Goal: Task Accomplishment & Management: Complete application form

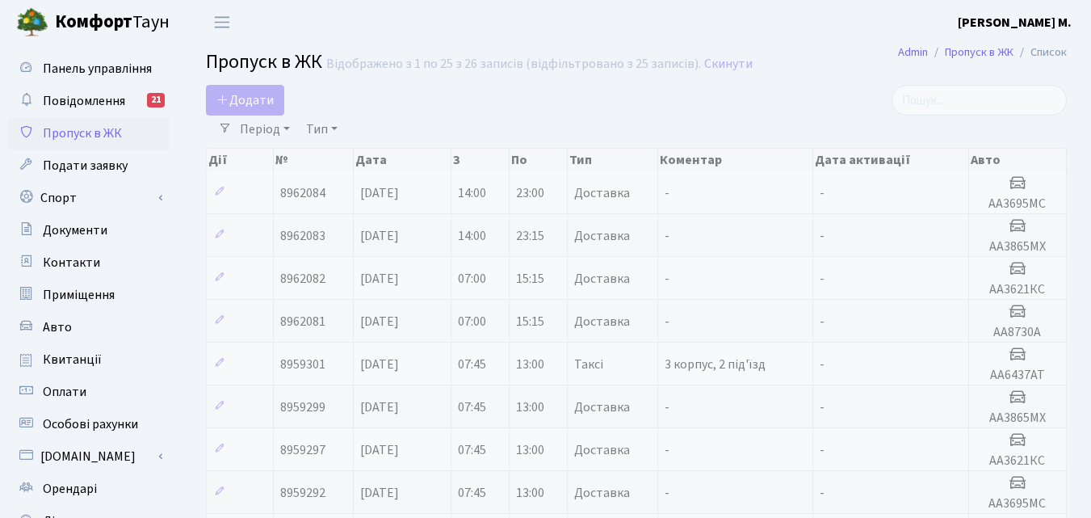
select select "25"
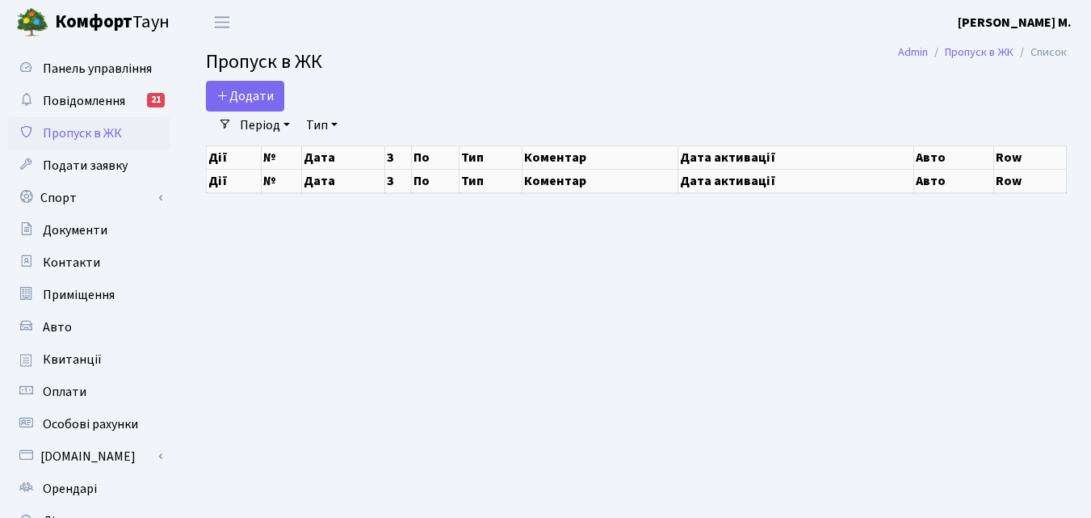
select select "25"
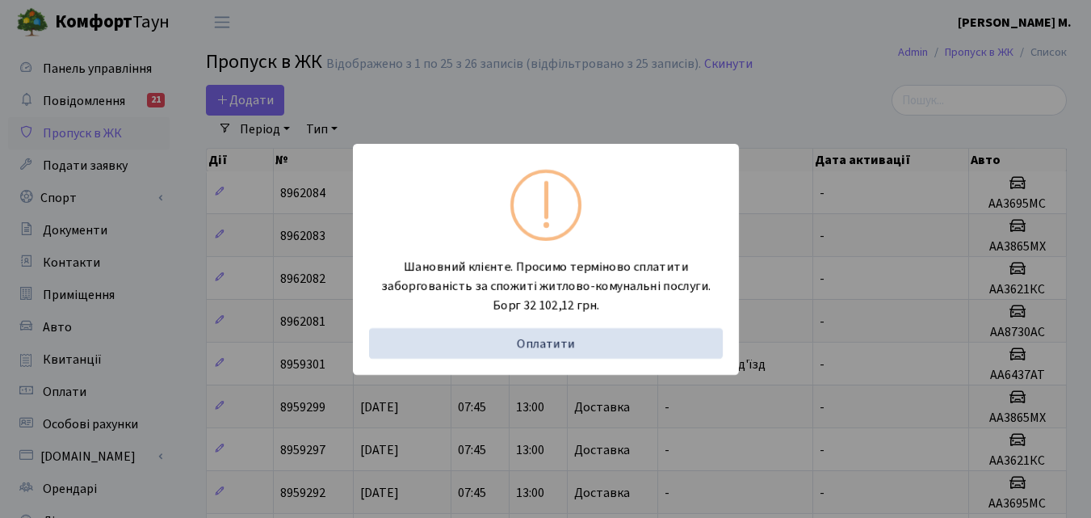
click at [165, 256] on div "Шановний клієнте. Просимо терміново сплатити заборгованість за спожиті житлово-…" at bounding box center [545, 259] width 1091 height 518
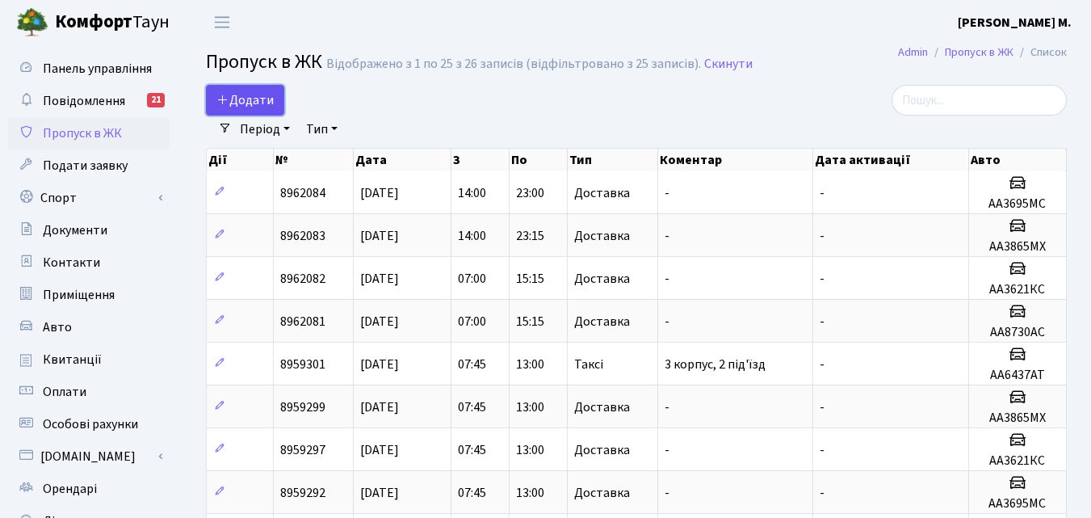
click at [241, 98] on span "Додати" at bounding box center [244, 100] width 57 height 18
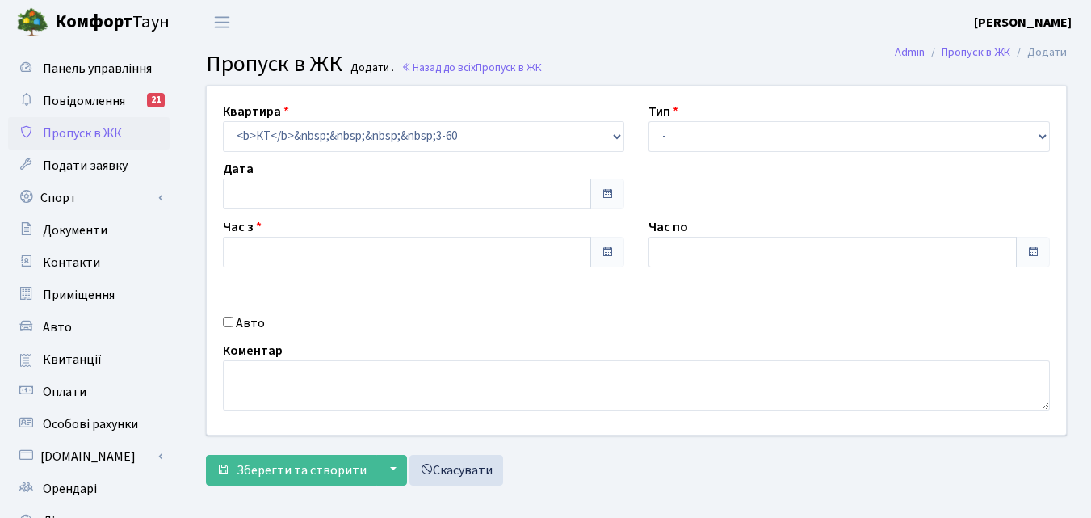
type input "10.09.2025"
type input "08:15"
type input "09:15"
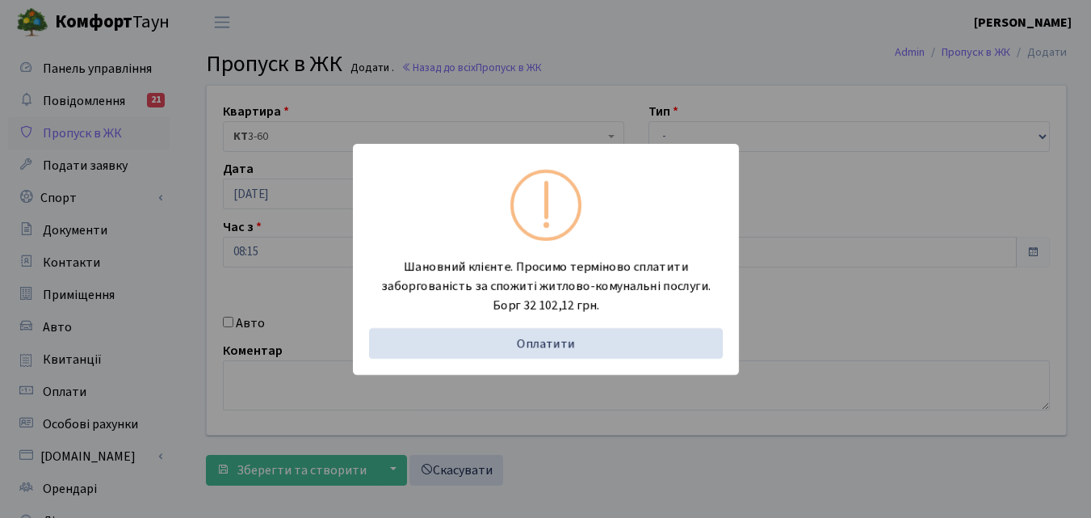
click at [673, 130] on div "Шановний клієнте. Просимо терміново сплатити заборгованість за спожиті житлово-…" at bounding box center [545, 259] width 1091 height 518
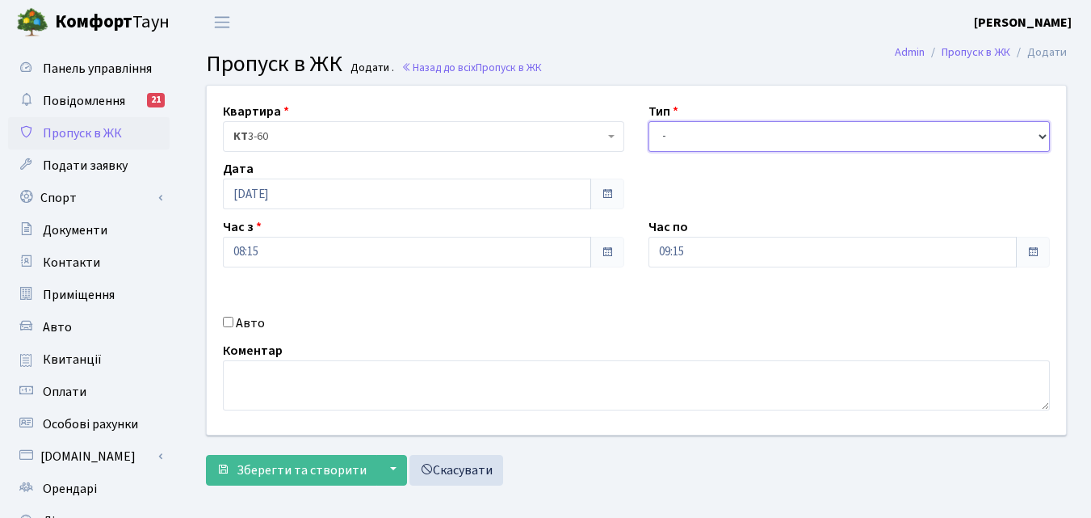
click at [775, 131] on select "- Доставка Таксі Гості Сервіс" at bounding box center [848, 136] width 401 height 31
select select "1"
click at [648, 121] on select "- Доставка Таксі Гості Сервіс" at bounding box center [848, 136] width 401 height 31
click at [228, 322] on input "Авто" at bounding box center [228, 322] width 10 height 10
checkbox input "true"
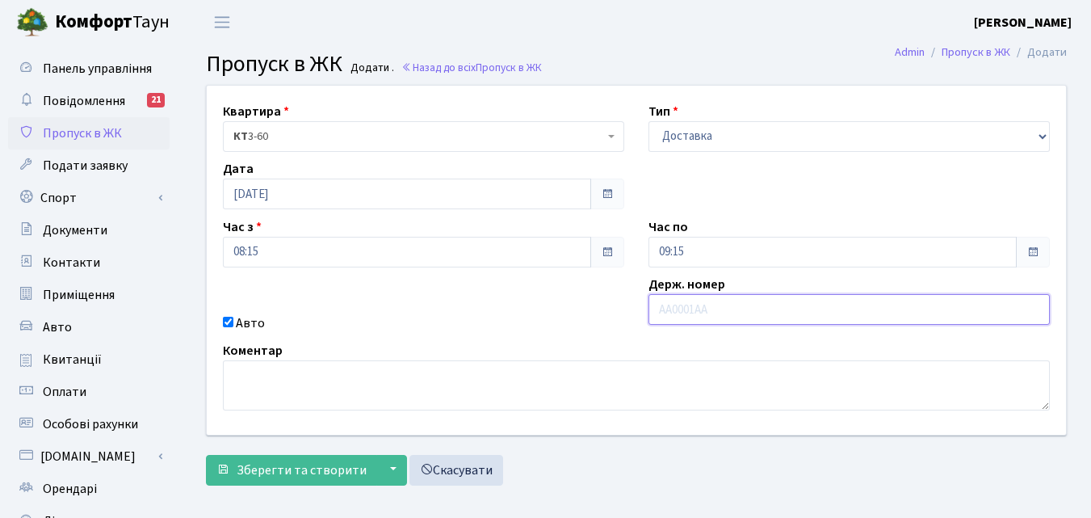
paste input "АІ 3543А"
type input "АІ 3543А"
click at [712, 251] on input "09:15" at bounding box center [832, 252] width 368 height 31
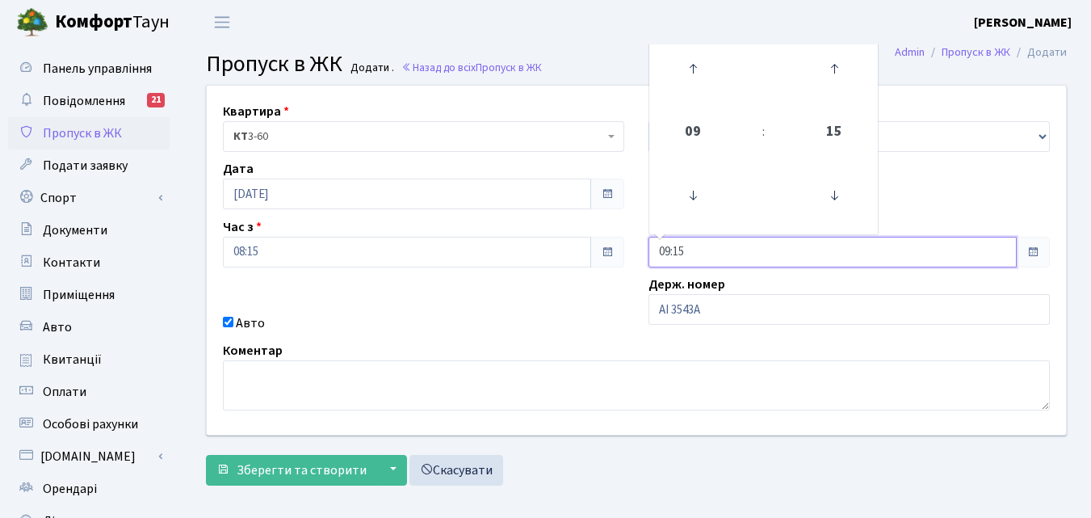
click at [698, 99] on td at bounding box center [693, 69] width 82 height 70
click at [698, 84] on icon at bounding box center [693, 69] width 44 height 44
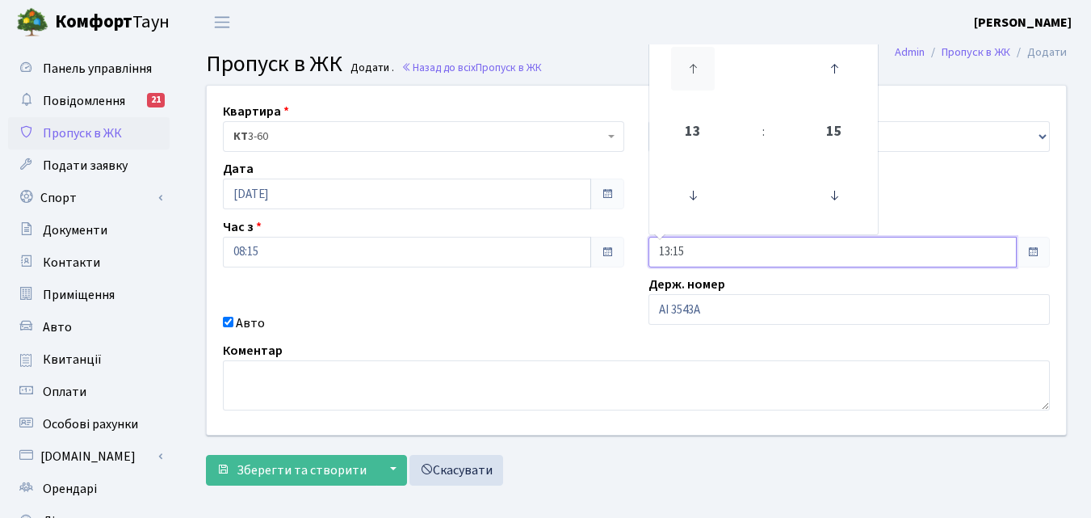
click at [698, 84] on icon at bounding box center [693, 69] width 44 height 44
type input "15:15"
click at [265, 469] on span "Зберегти та створити" at bounding box center [302, 470] width 130 height 18
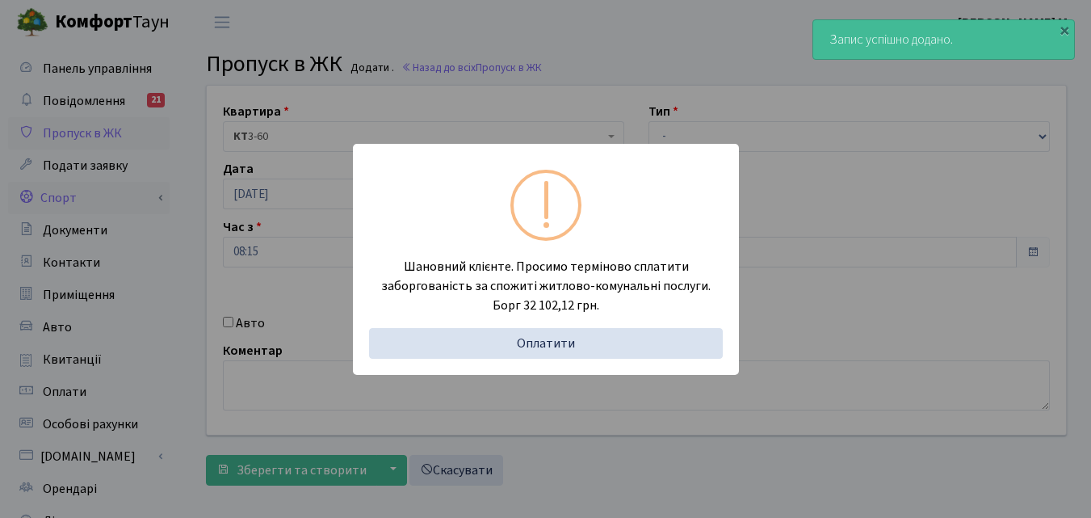
click at [168, 195] on div "Шановний клієнте. Просимо терміново сплатити заборгованість за спожиті житлово-…" at bounding box center [545, 259] width 1091 height 518
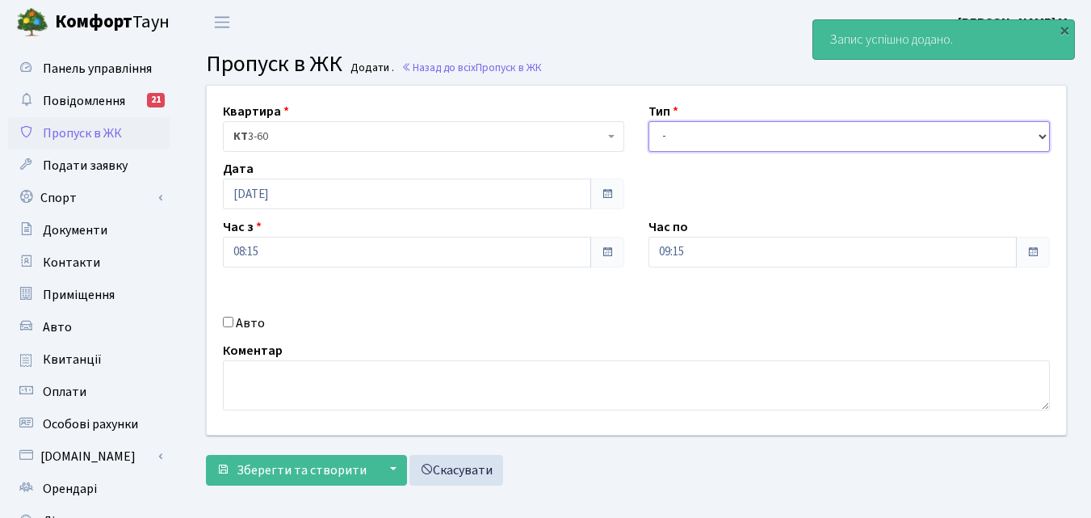
click at [776, 140] on select "- Доставка Таксі Гості Сервіс" at bounding box center [848, 136] width 401 height 31
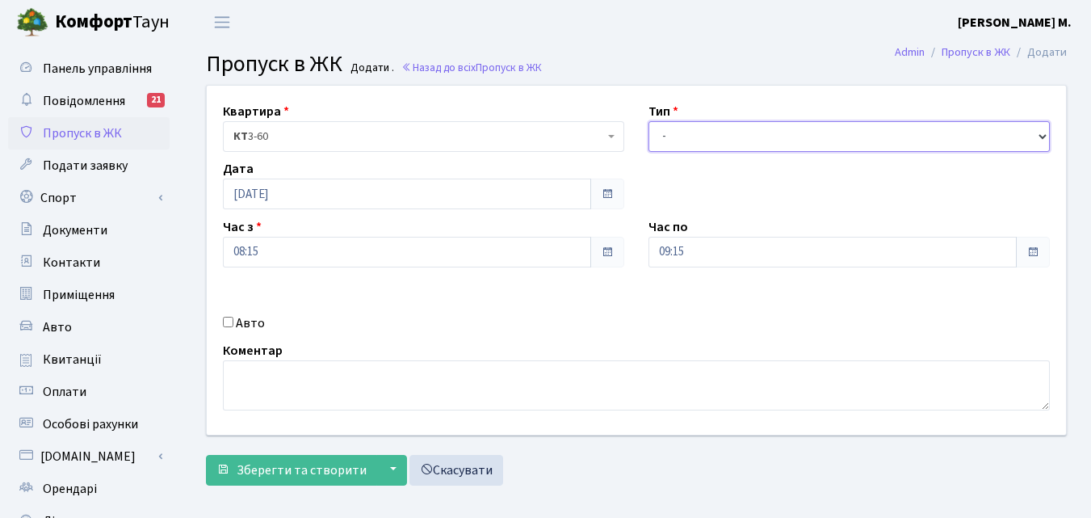
select select "1"
click at [648, 121] on select "- Доставка Таксі Гості Сервіс" at bounding box center [848, 136] width 401 height 31
click at [227, 319] on input "Авто" at bounding box center [228, 322] width 10 height 10
checkbox input "true"
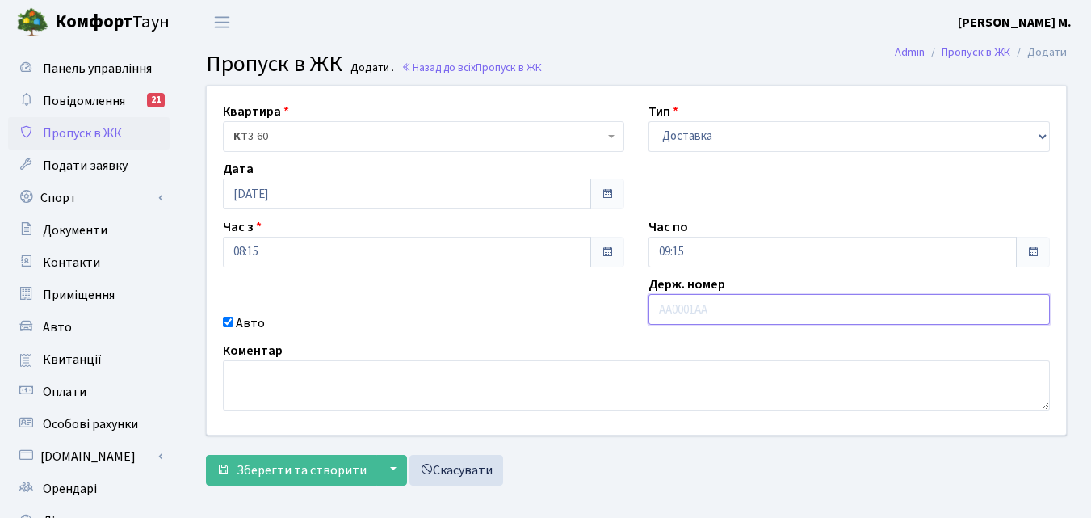
paste input "АА 2476"
type input "АА 2476"
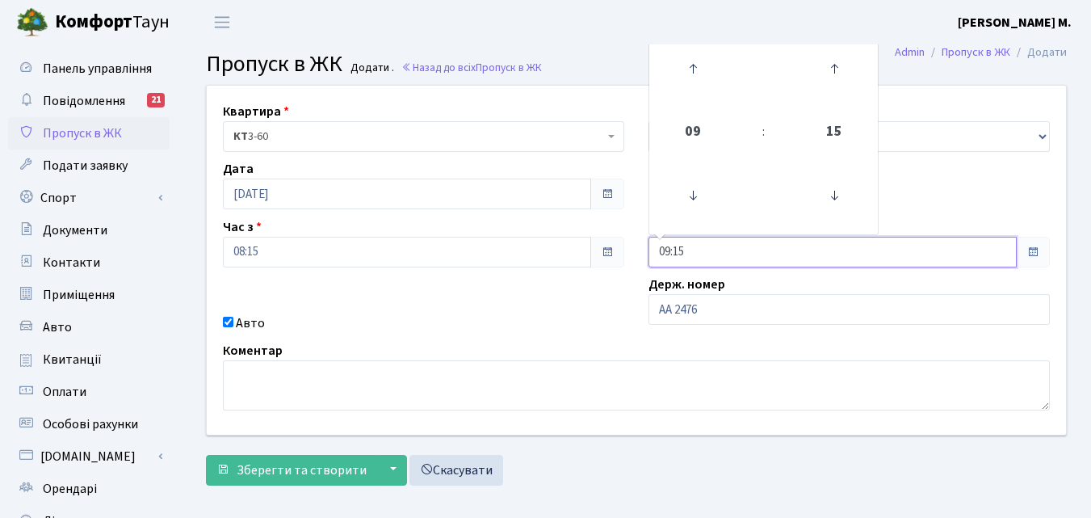
click at [686, 252] on input "09:15" at bounding box center [832, 252] width 368 height 31
click at [698, 61] on icon at bounding box center [693, 69] width 44 height 44
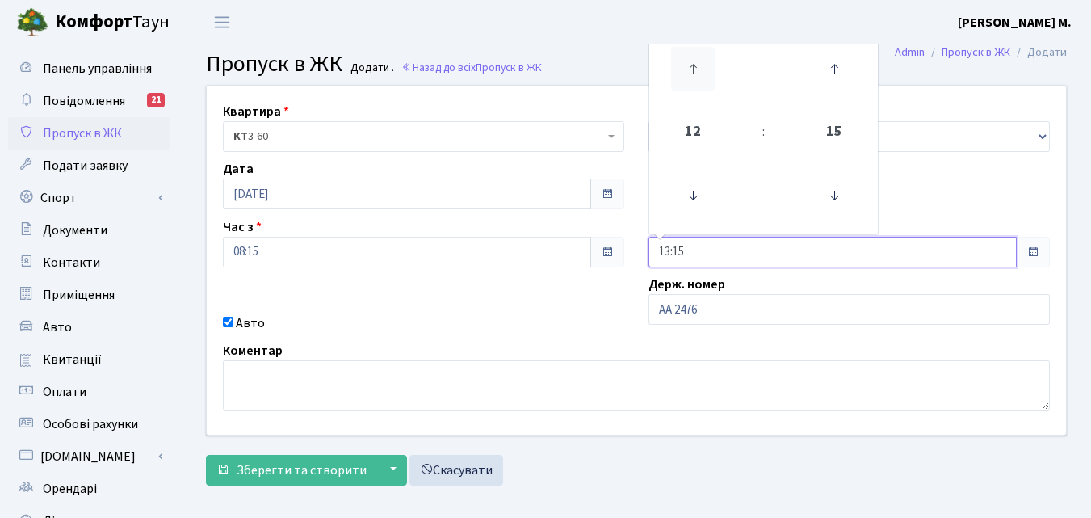
click at [698, 61] on icon at bounding box center [693, 69] width 44 height 44
type input "15:15"
click at [256, 469] on span "Зберегти та створити" at bounding box center [302, 470] width 130 height 18
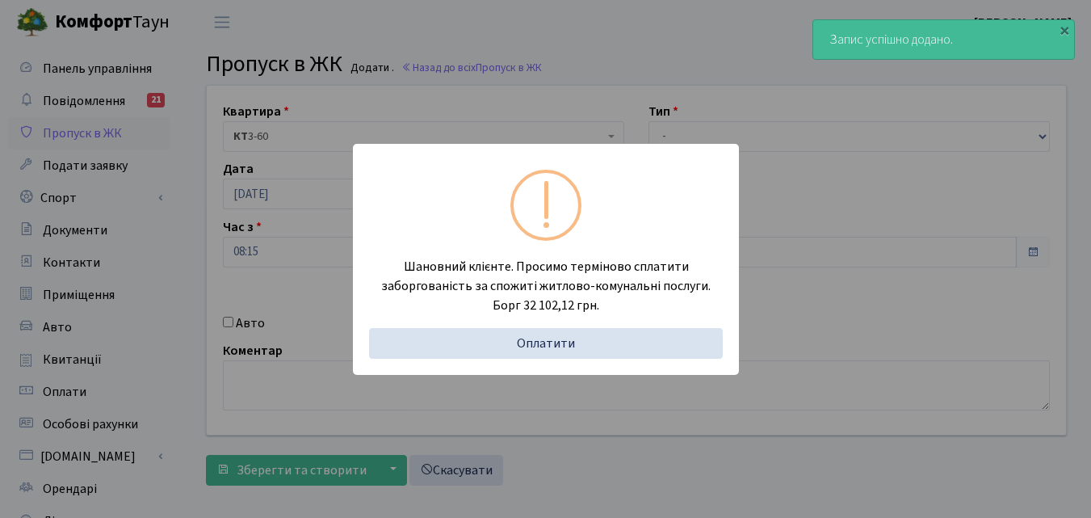
click at [144, 328] on div "Шановний клієнте. Просимо терміново сплатити заборгованість за спожиті житлово-…" at bounding box center [545, 259] width 1091 height 518
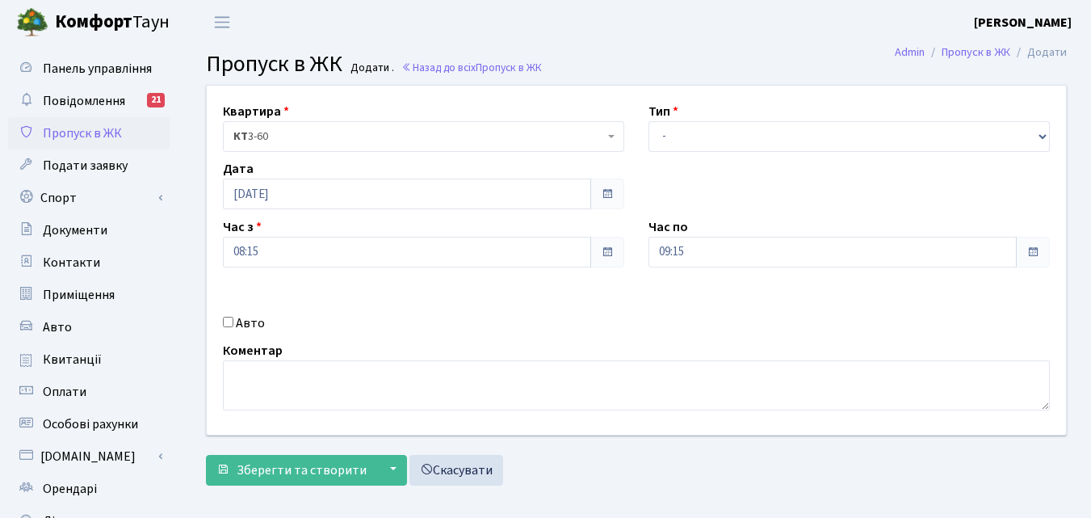
click at [229, 323] on input "Авто" at bounding box center [228, 322] width 10 height 10
checkbox input "true"
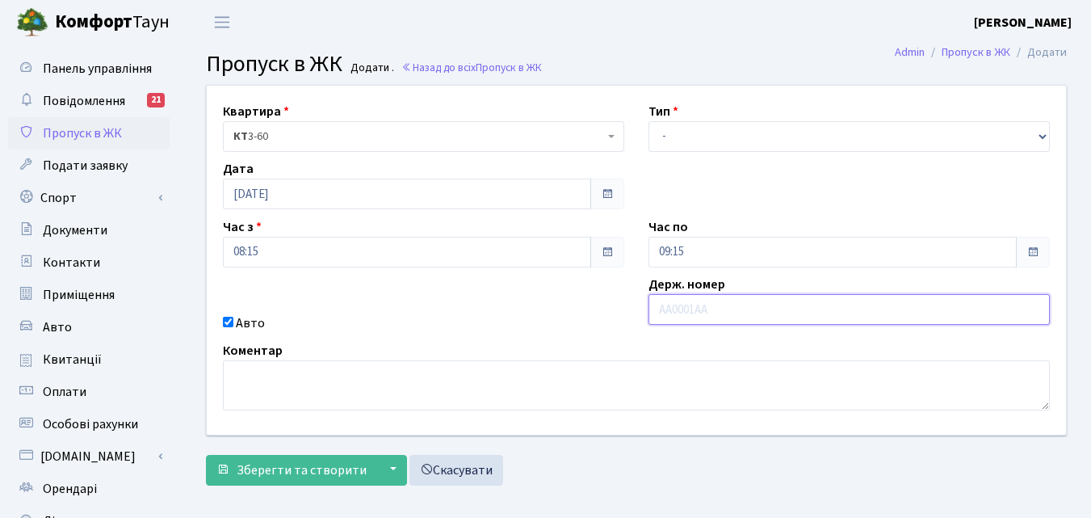
paste input "АА3865МХ"
type input "АА3865МХ"
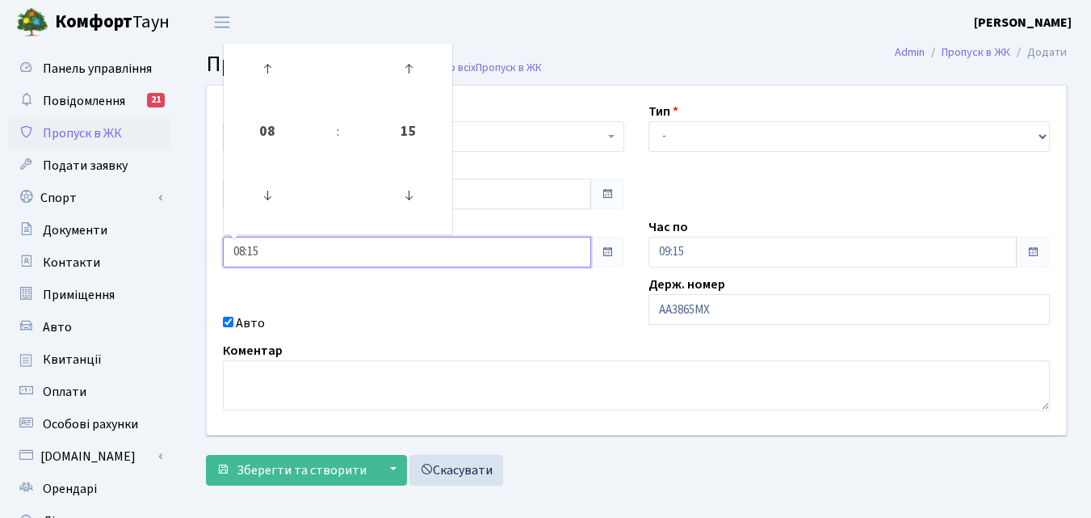
click at [427, 258] on input "08:15" at bounding box center [407, 252] width 368 height 31
click at [261, 71] on icon at bounding box center [267, 69] width 44 height 44
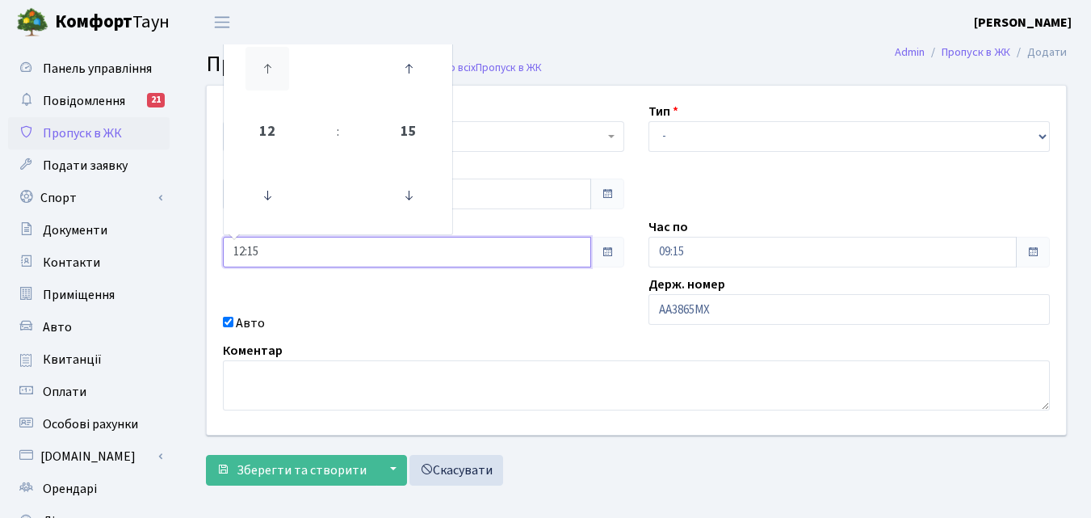
click at [261, 71] on icon at bounding box center [267, 69] width 44 height 44
type input "14:15"
click at [731, 254] on input "09:15" at bounding box center [832, 252] width 368 height 31
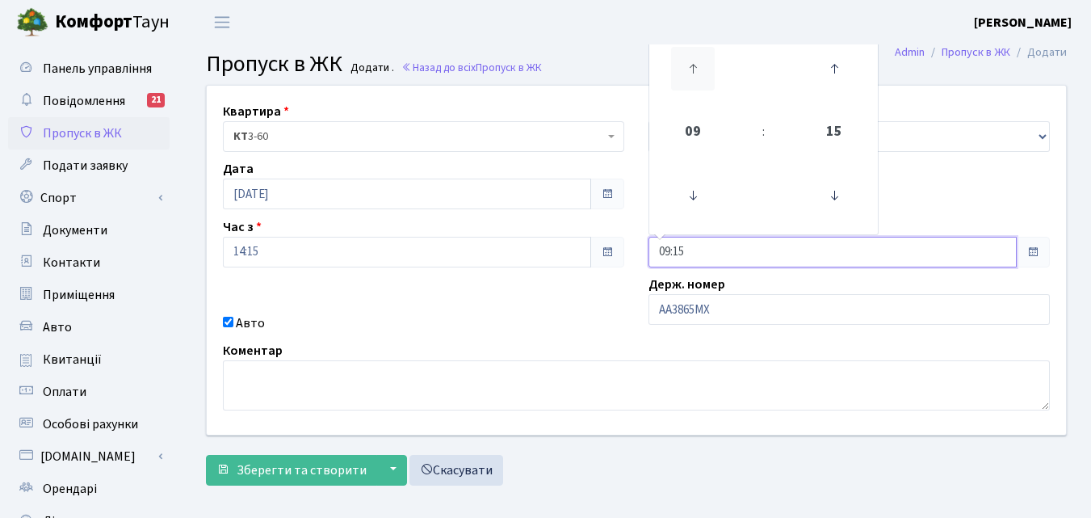
click at [689, 76] on icon at bounding box center [693, 69] width 44 height 44
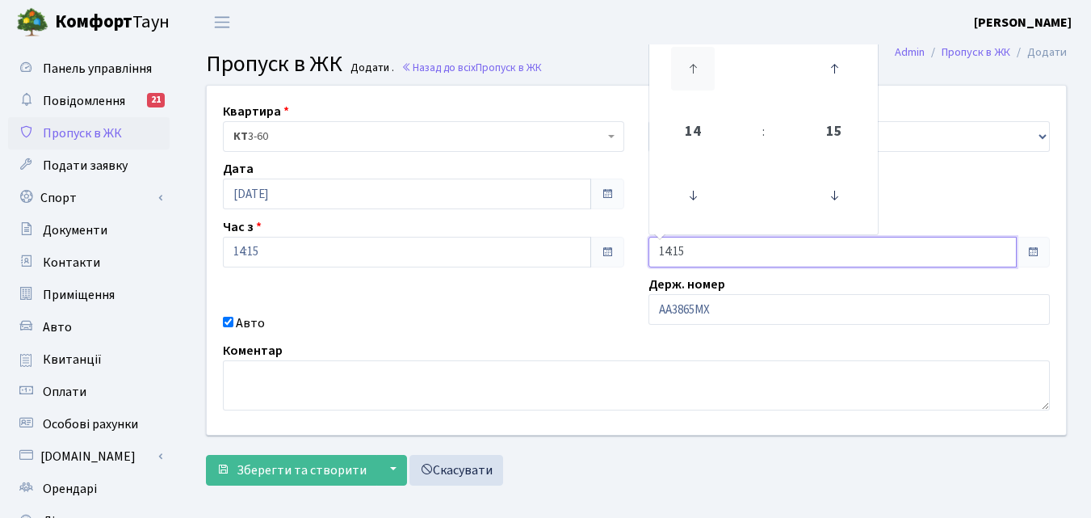
click at [689, 76] on icon at bounding box center [693, 69] width 44 height 44
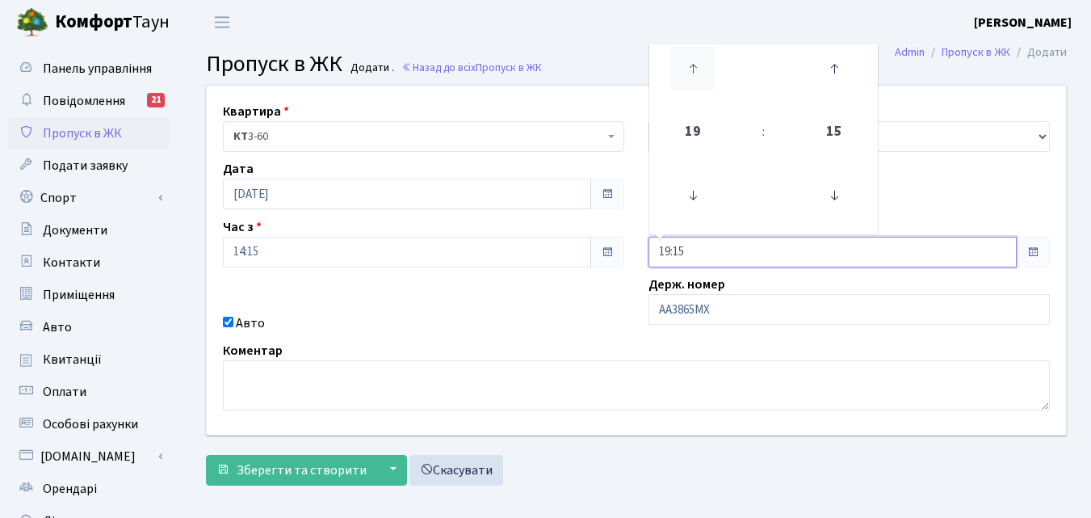
click at [689, 76] on icon at bounding box center [693, 69] width 44 height 44
type input "23:15"
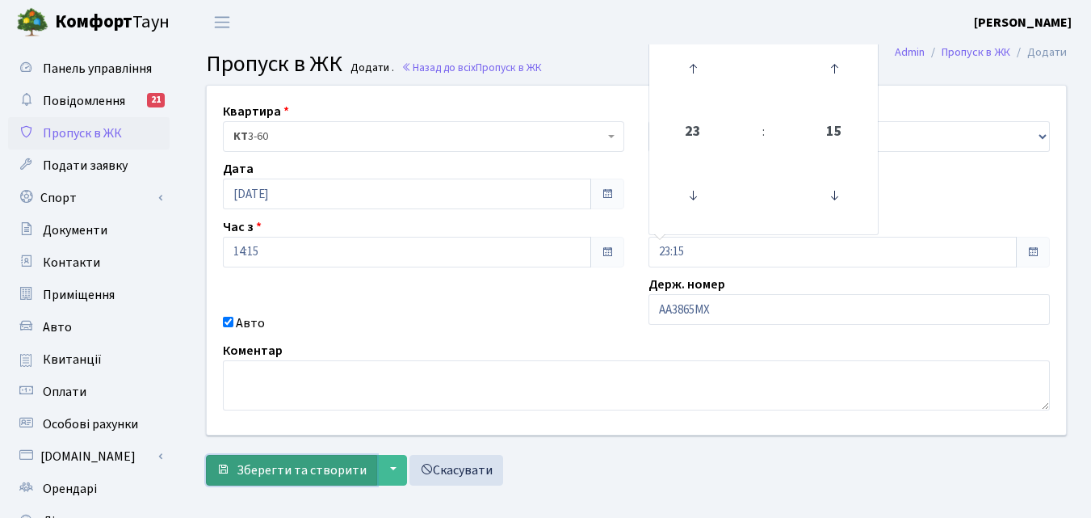
click at [312, 469] on span "Зберегти та створити" at bounding box center [302, 470] width 130 height 18
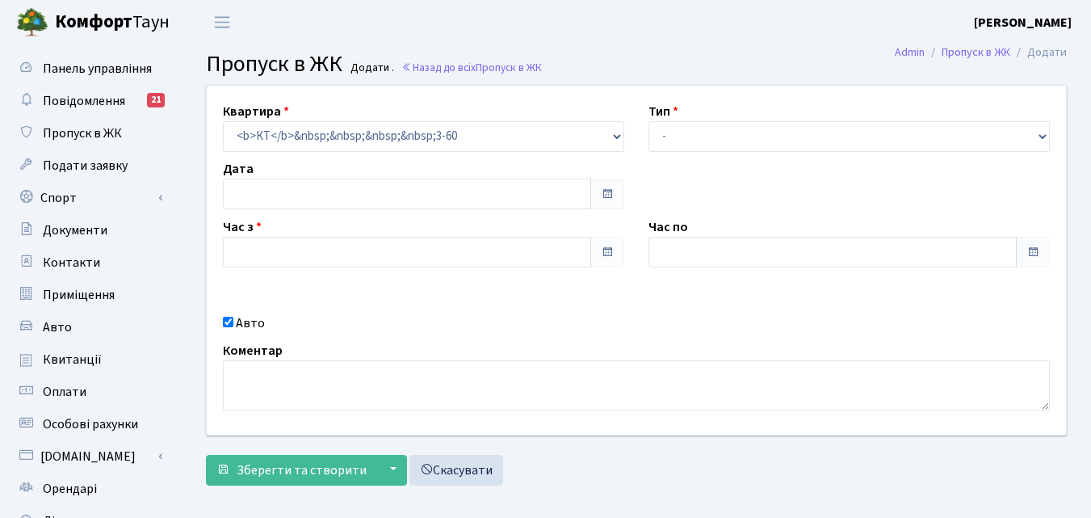
type input "[DATE]"
type input "14:15"
type input "23:15"
checkbox input "true"
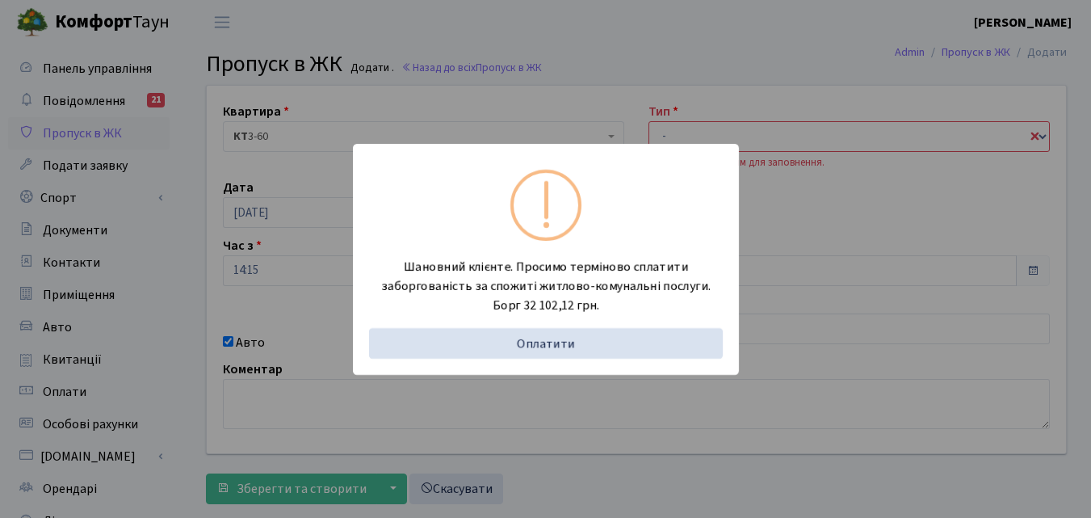
click at [157, 312] on div "Шановний клієнте. Просимо терміново сплатити заборгованість за спожиті житлово-…" at bounding box center [545, 259] width 1091 height 518
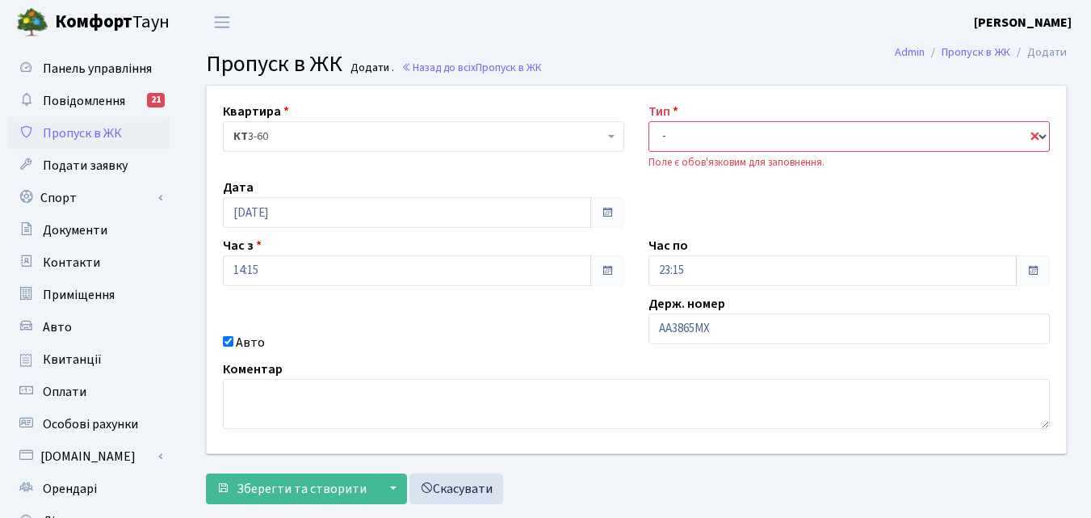
click at [697, 141] on select "- Доставка Таксі Гості Сервіс" at bounding box center [848, 136] width 401 height 31
select select "1"
click at [648, 121] on select "- Доставка Таксі Гості Сервіс" at bounding box center [848, 136] width 401 height 31
click at [309, 485] on span "Зберегти та створити" at bounding box center [302, 489] width 130 height 18
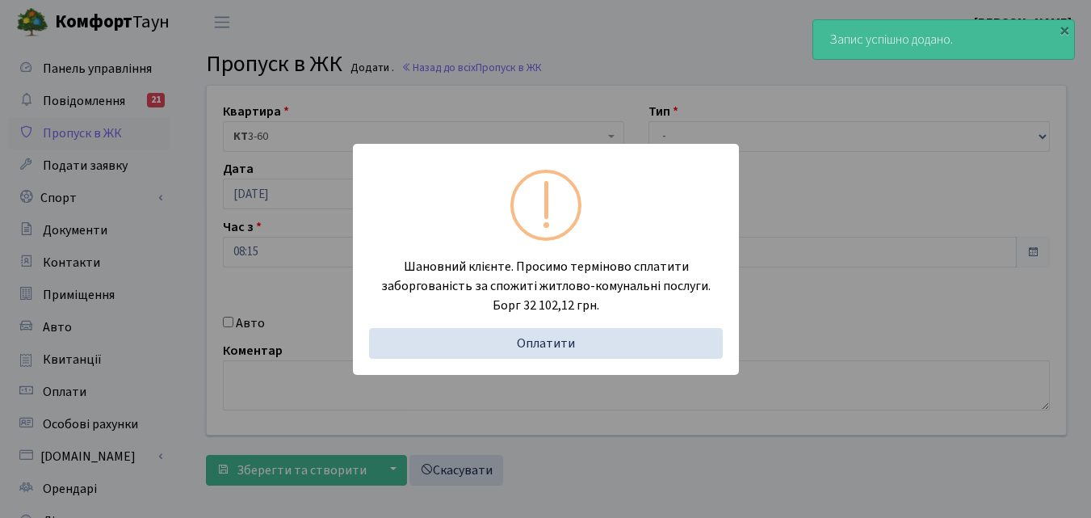
click at [166, 263] on div "Шановний клієнте. Просимо терміново сплатити заборгованість за спожиті житлово-…" at bounding box center [545, 259] width 1091 height 518
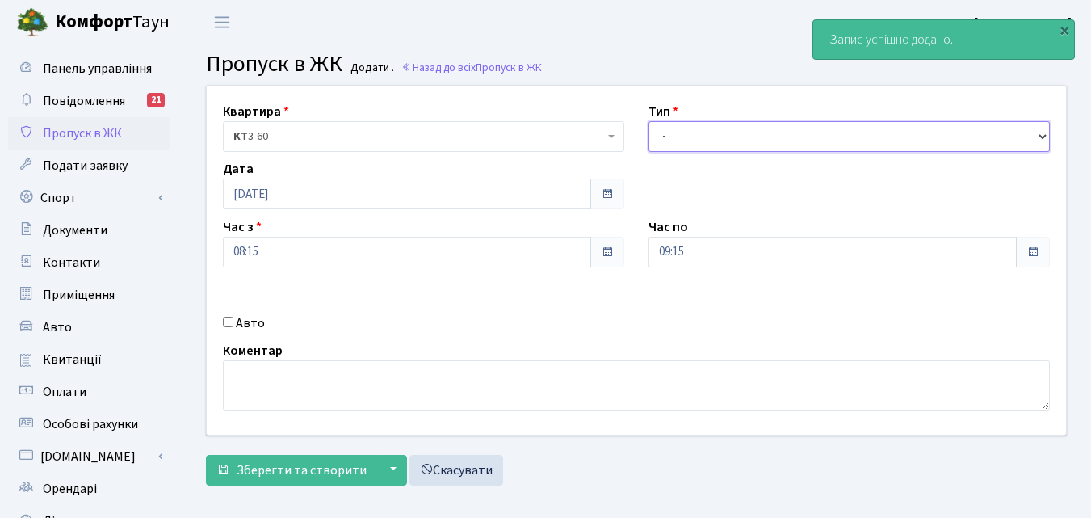
click at [690, 133] on select "- Доставка Таксі Гості Сервіс" at bounding box center [848, 136] width 401 height 31
select select "1"
click at [648, 121] on select "- Доставка Таксі Гості Сервіс" at bounding box center [848, 136] width 401 height 31
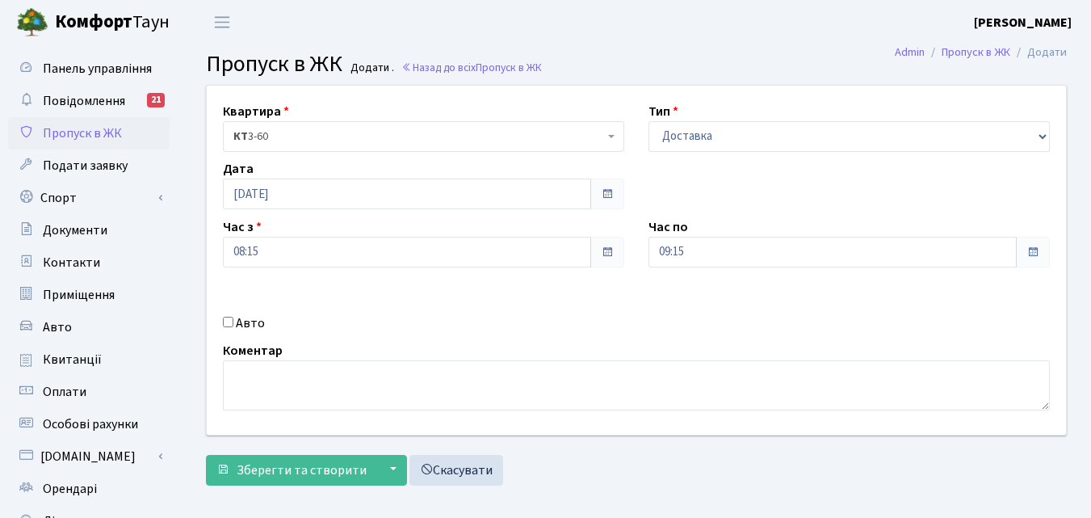
click at [229, 323] on input "Авто" at bounding box center [228, 322] width 10 height 10
checkbox input "true"
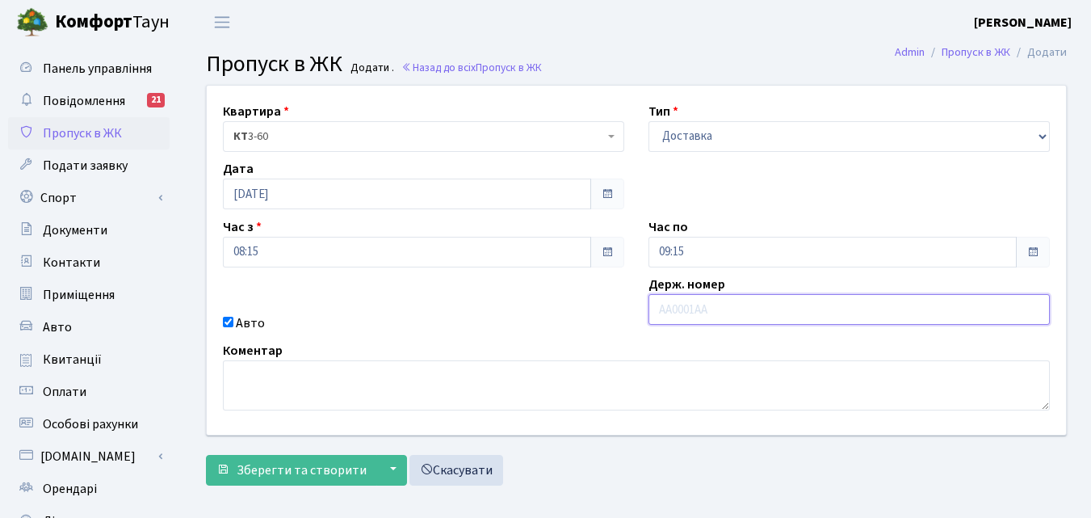
paste input "АА6437АТ"
type input "АА6437АТ"
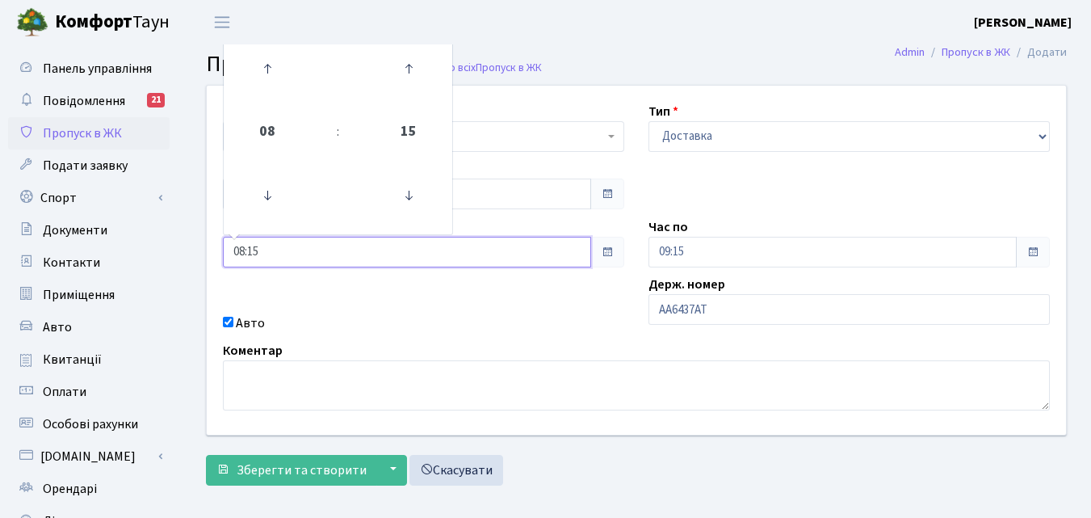
click at [409, 254] on input "08:15" at bounding box center [407, 252] width 368 height 31
click at [254, 54] on icon at bounding box center [267, 69] width 44 height 44
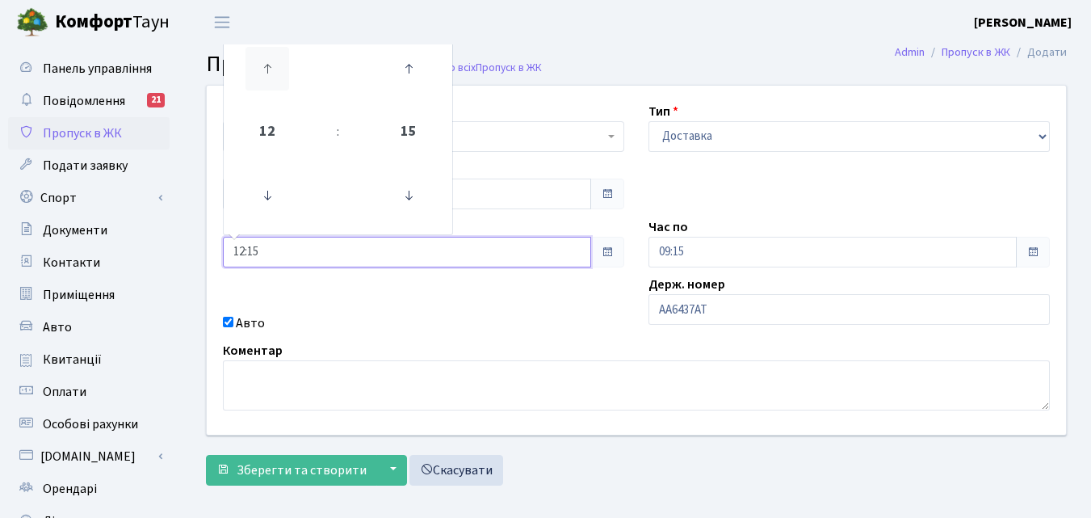
click at [254, 54] on icon at bounding box center [267, 69] width 44 height 44
type input "14:15"
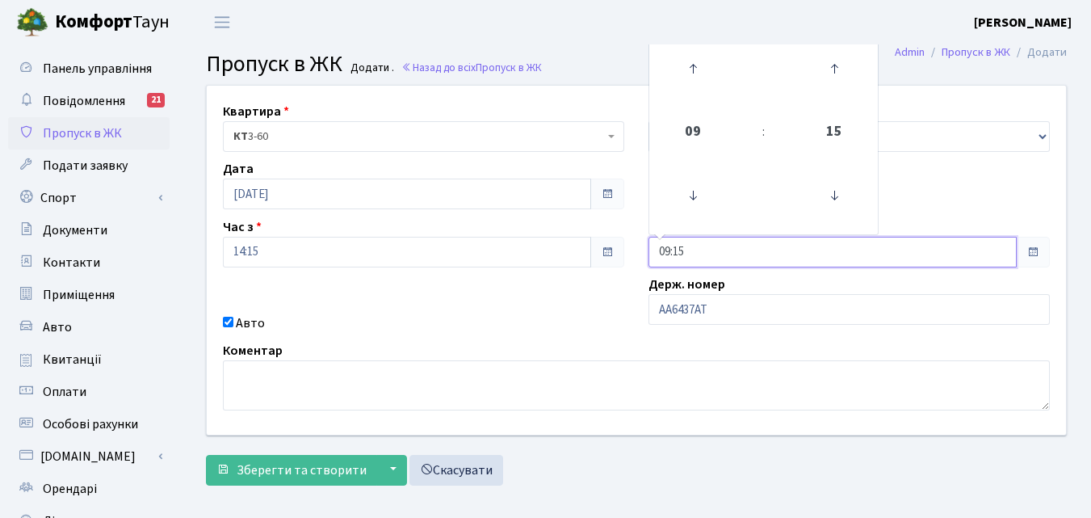
click at [731, 247] on input "09:15" at bounding box center [832, 252] width 368 height 31
click at [689, 61] on icon at bounding box center [693, 69] width 44 height 44
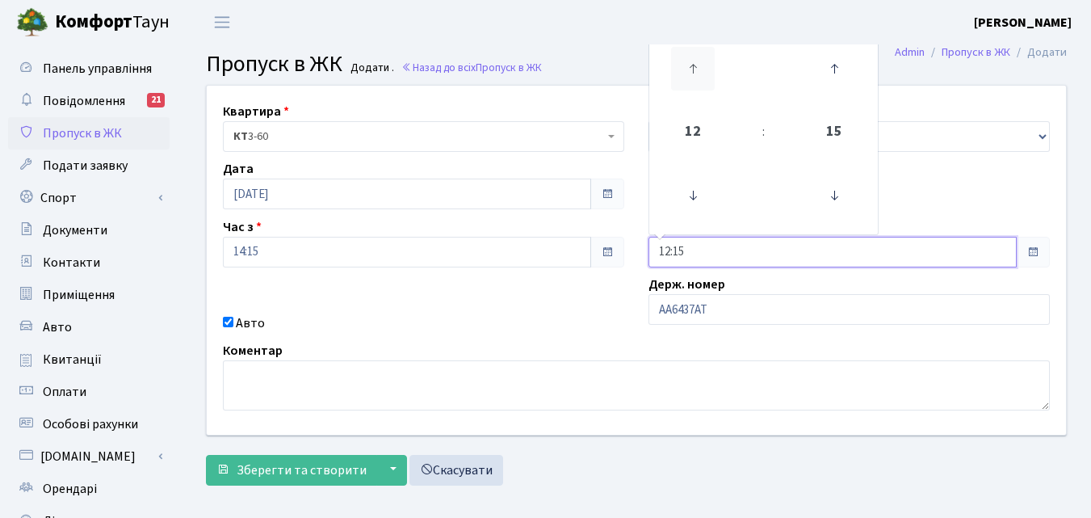
type input "13:15"
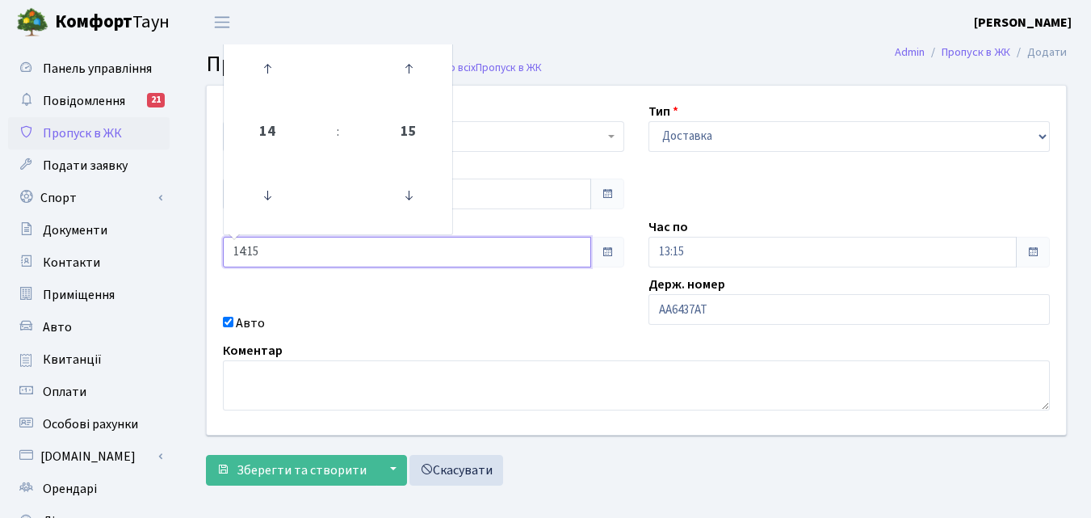
click at [455, 253] on input "14:15" at bounding box center [407, 252] width 368 height 31
click at [412, 195] on icon at bounding box center [409, 196] width 44 height 44
type input "14:00"
click at [713, 248] on input "13:15" at bounding box center [832, 252] width 368 height 31
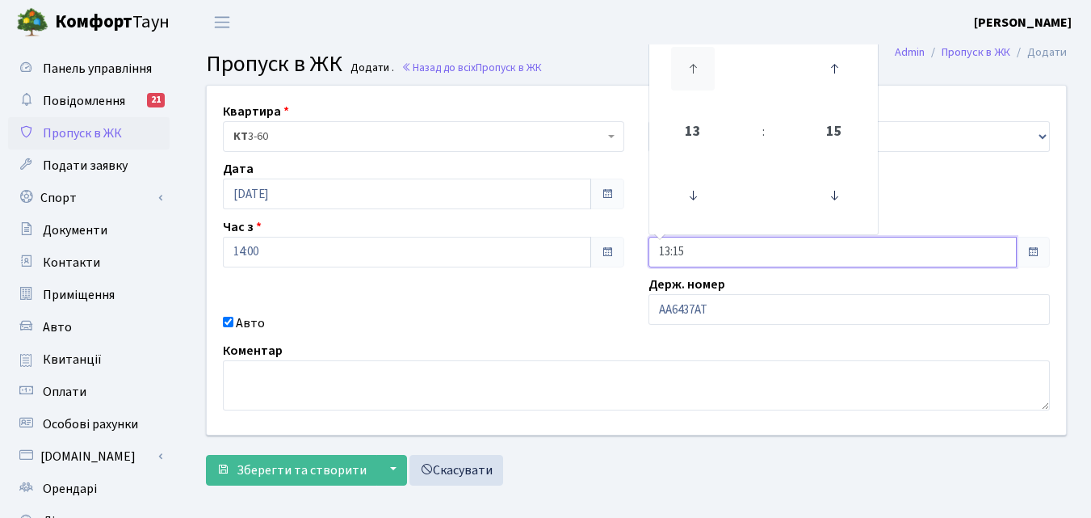
click at [692, 62] on icon at bounding box center [693, 69] width 44 height 44
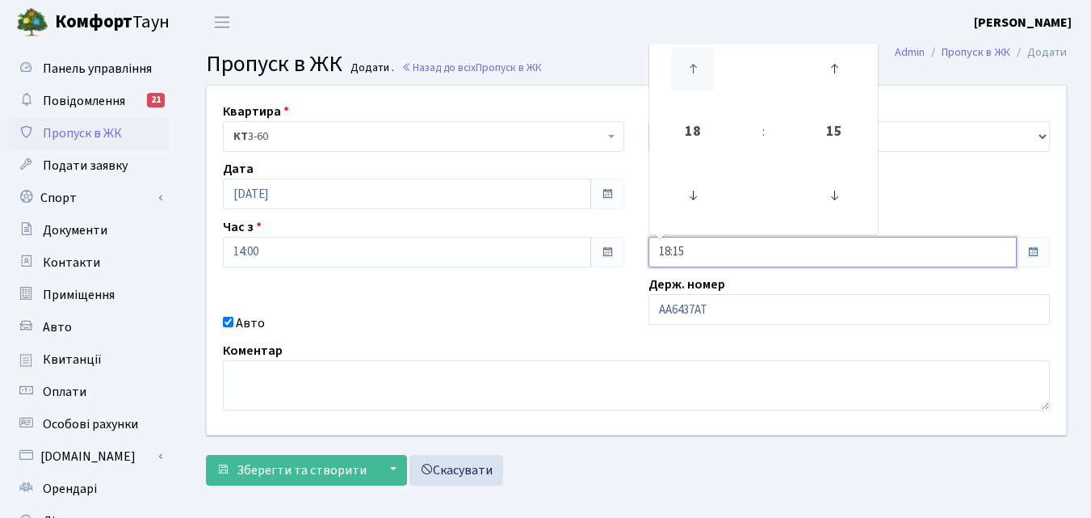
click at [692, 62] on icon at bounding box center [693, 69] width 44 height 44
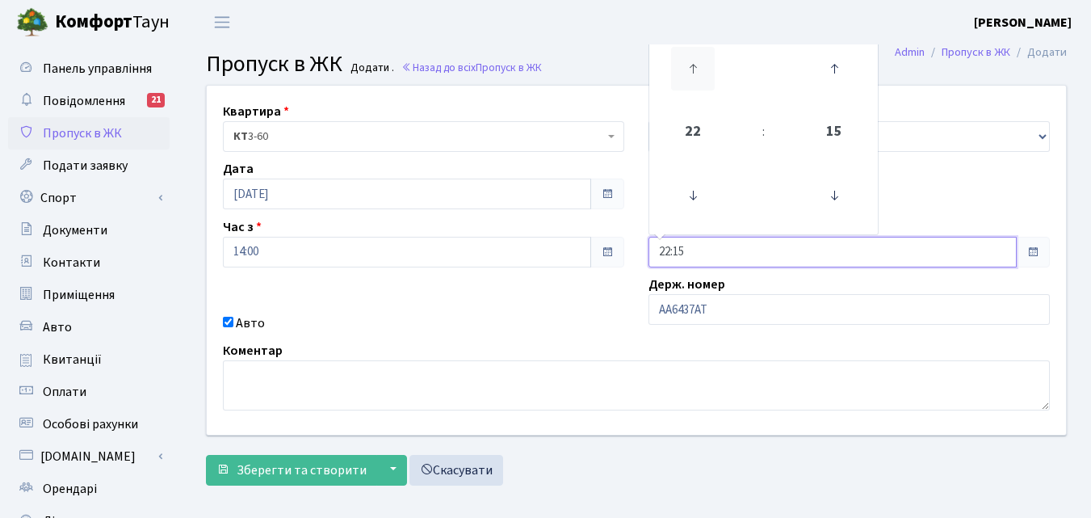
type input "23:15"
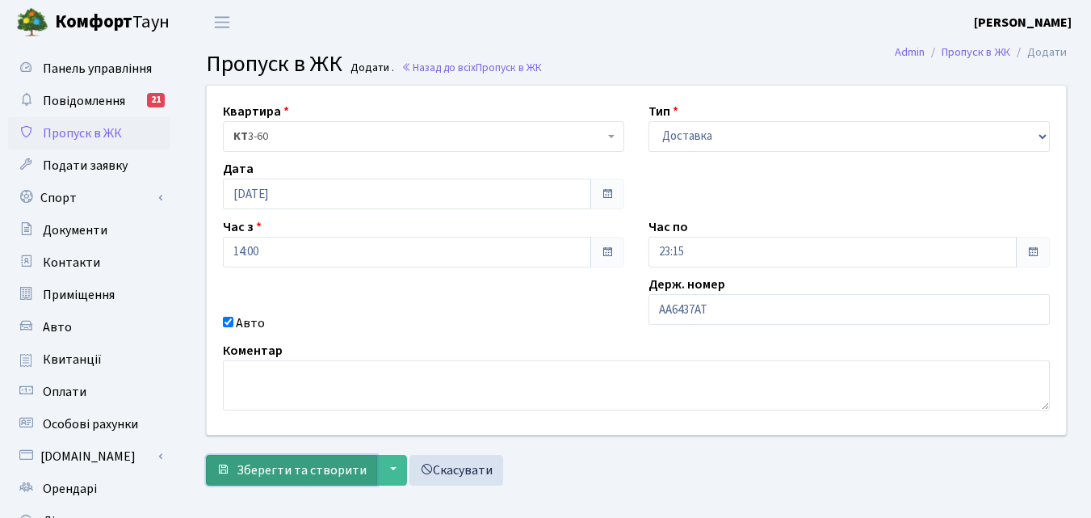
click at [268, 473] on span "Зберегти та створити" at bounding box center [302, 470] width 130 height 18
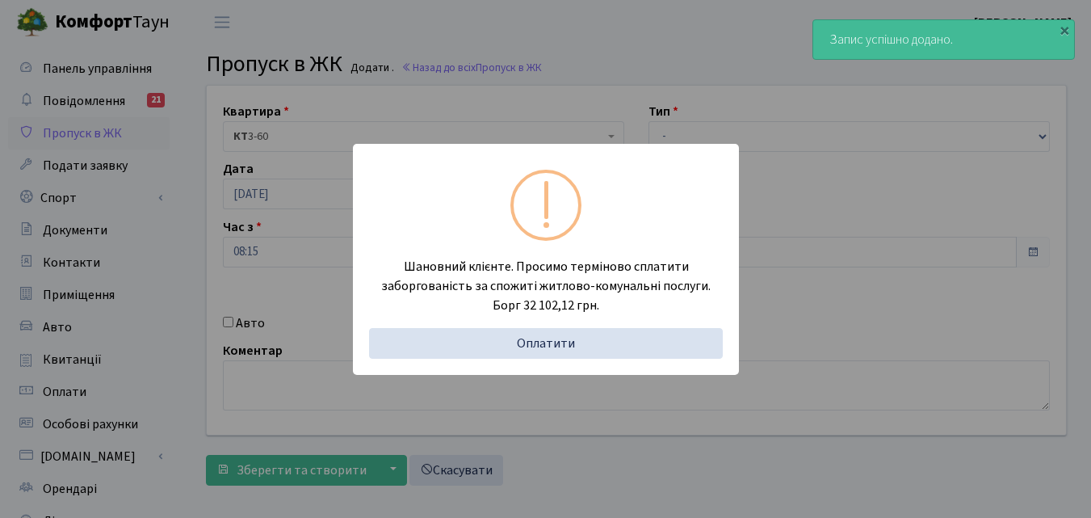
click at [190, 309] on div "Шановний клієнте. Просимо терміново сплатити заборгованість за спожиті житлово-…" at bounding box center [545, 259] width 1091 height 518
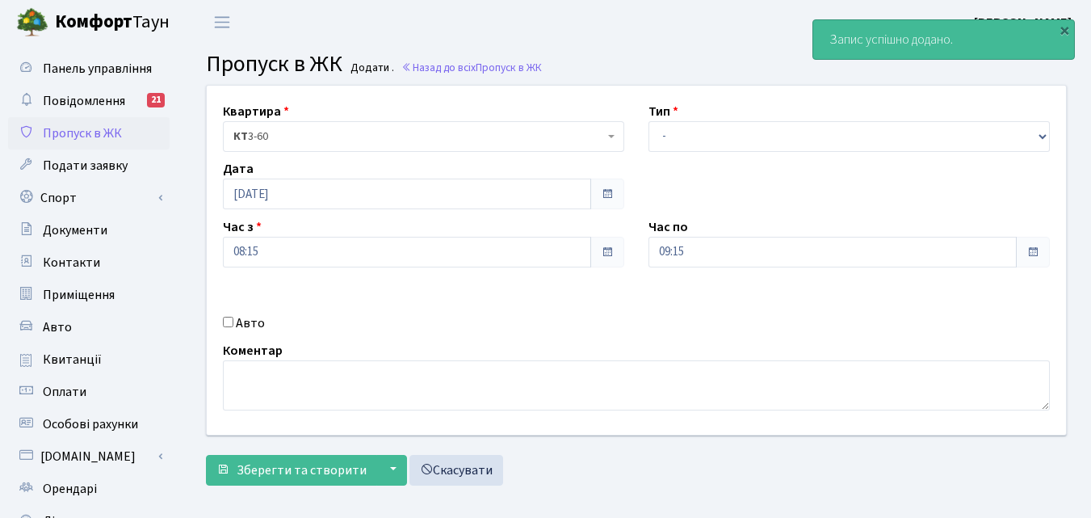
click at [183, 283] on div "Квартира <b>КТ</b>&nbsp;&nbsp;&nbsp;&nbsp;3-60 КТ 3-60 Тип - Доставка Таксі Гос…" at bounding box center [636, 289] width 909 height 409
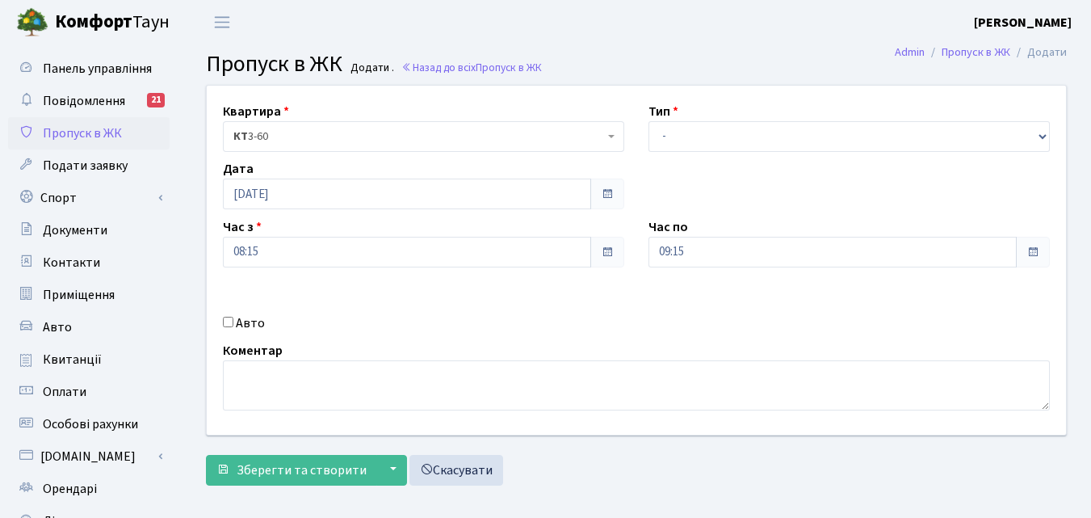
click at [107, 131] on span "Пропуск в ЖК" at bounding box center [82, 133] width 79 height 18
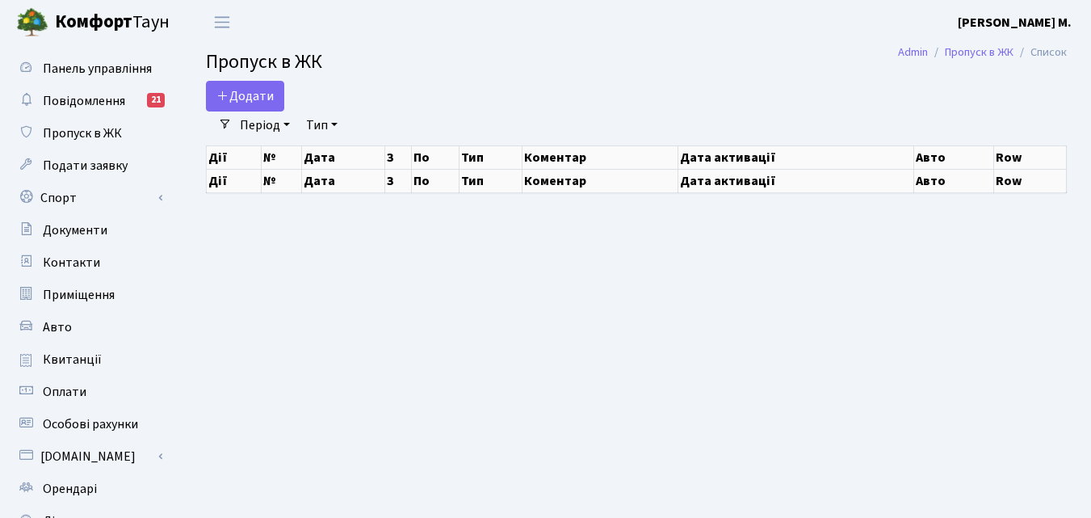
select select "25"
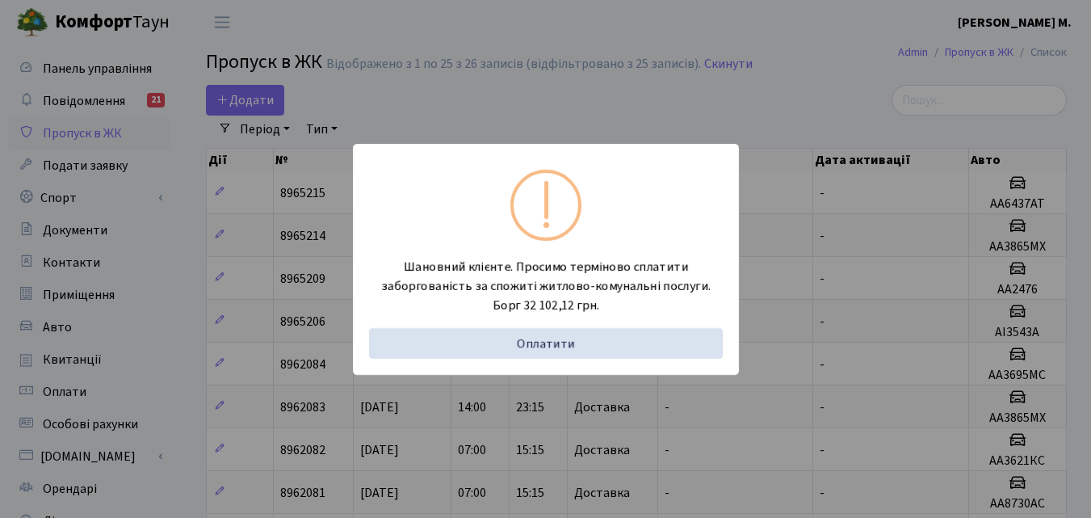
click at [167, 242] on div "Шановний клієнте. Просимо терміново сплатити заборгованість за спожиті житлово-…" at bounding box center [545, 259] width 1091 height 518
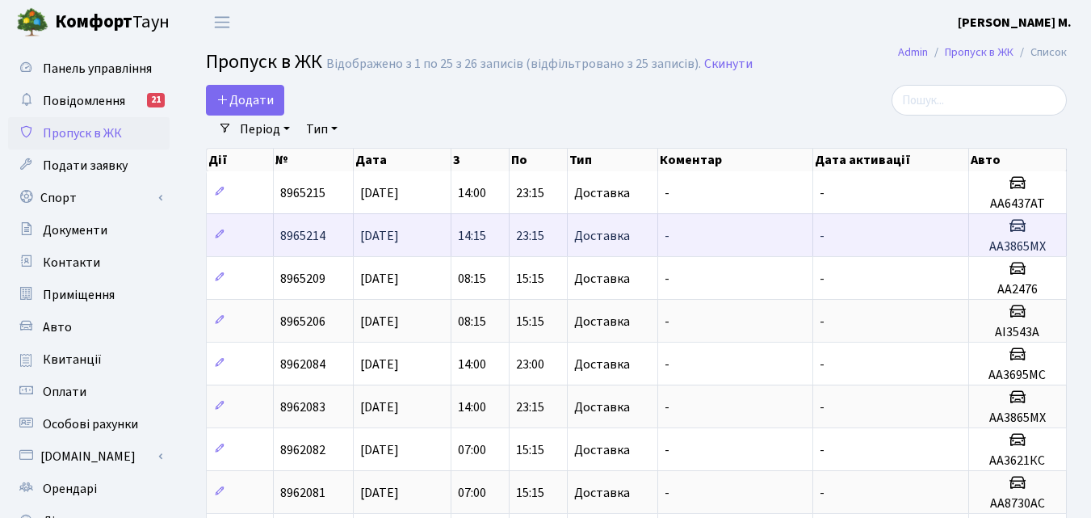
click at [429, 228] on td "[DATE]" at bounding box center [403, 234] width 98 height 43
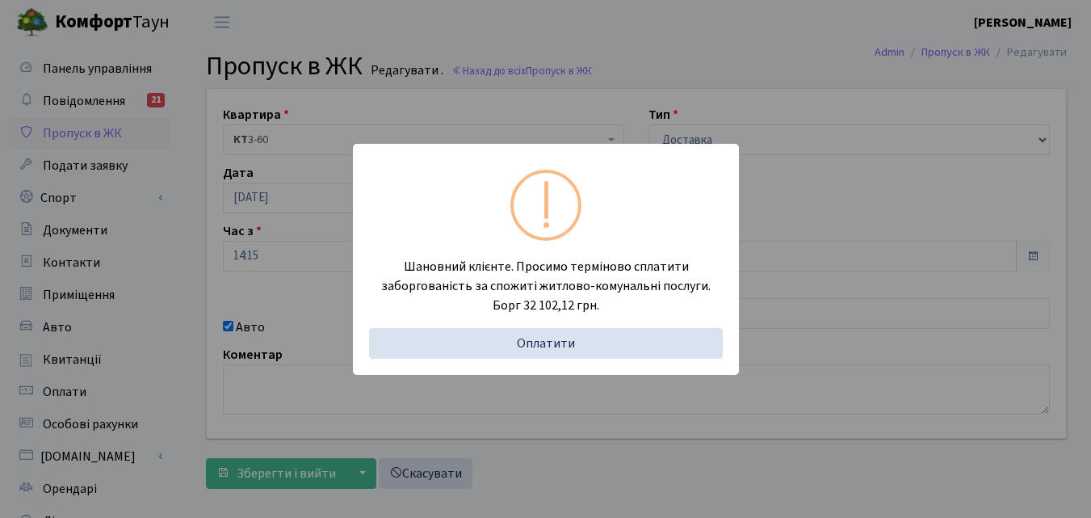
click at [161, 308] on div "Шановний клієнте. Просимо терміново сплатити заборгованість за спожиті житлово-…" at bounding box center [545, 259] width 1091 height 518
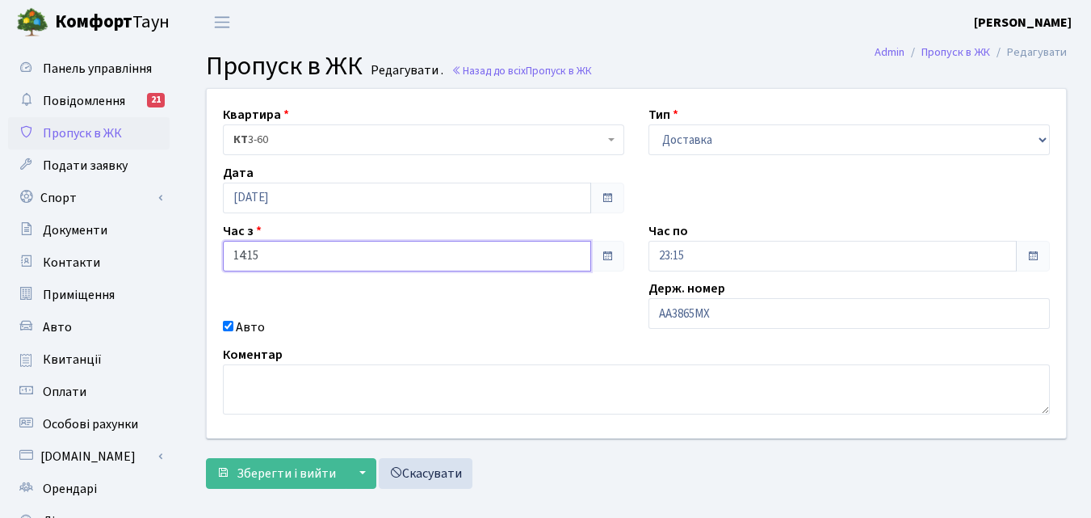
click at [333, 261] on input "14:15" at bounding box center [407, 256] width 368 height 31
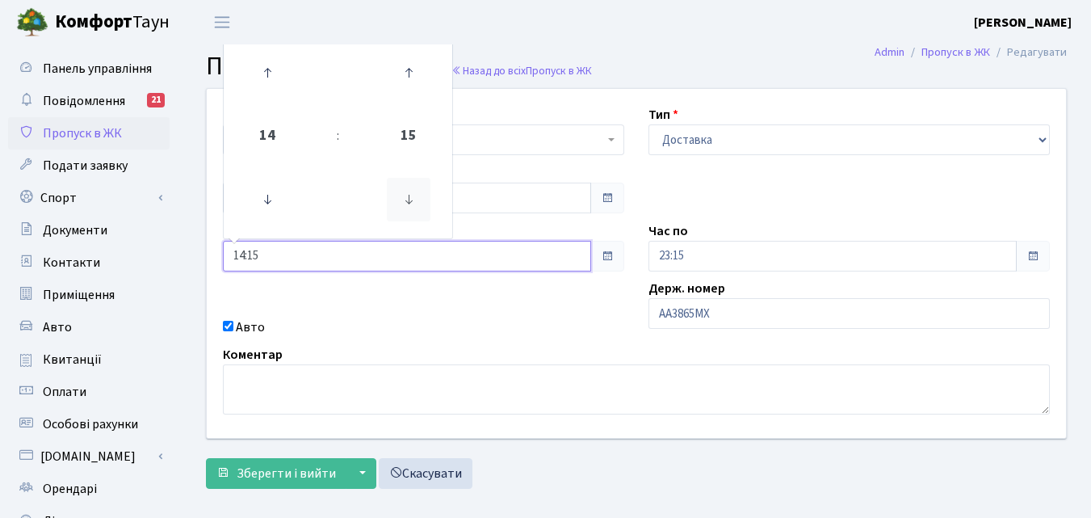
click at [409, 210] on icon at bounding box center [409, 200] width 44 height 44
type input "14:00"
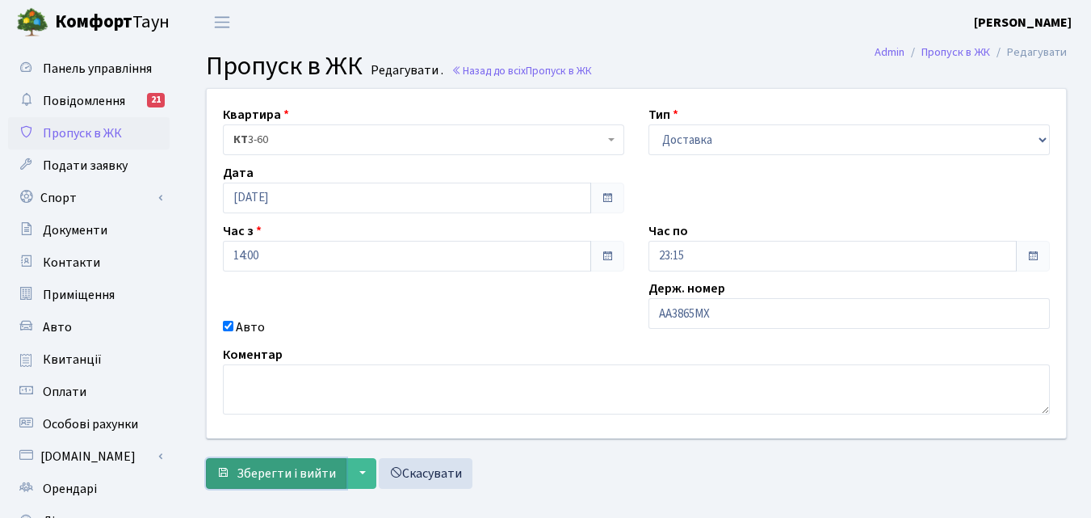
click at [282, 472] on span "Зберегти і вийти" at bounding box center [286, 473] width 99 height 18
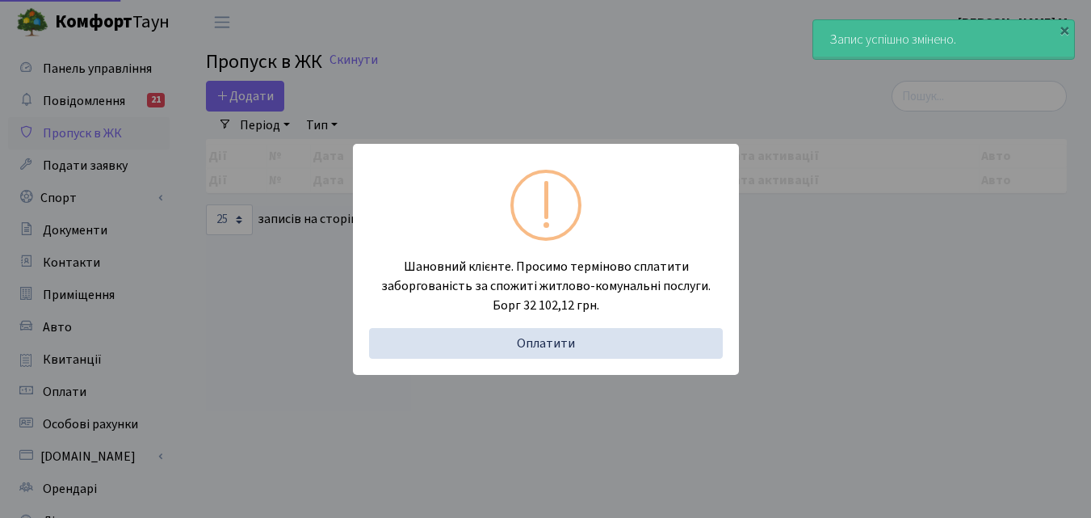
select select "25"
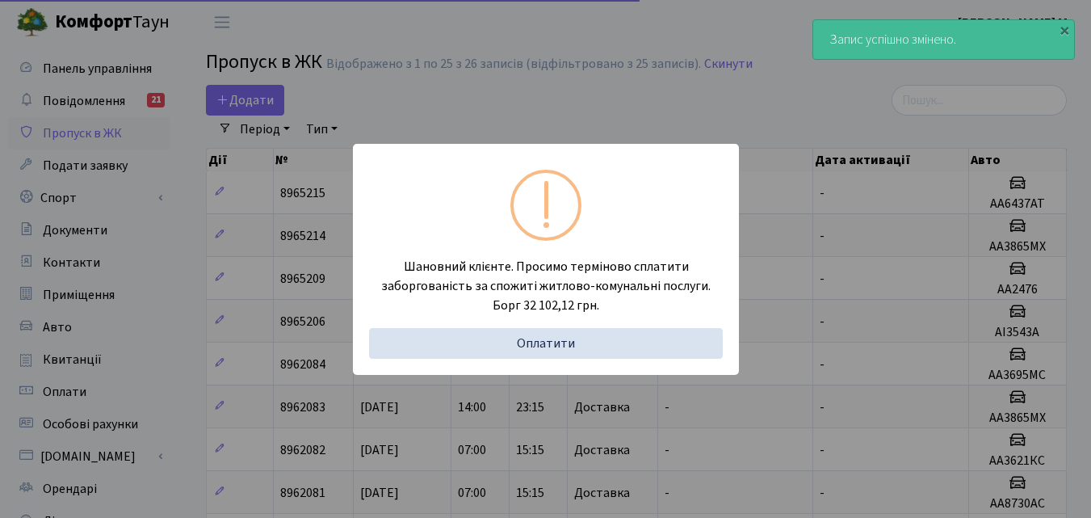
click at [169, 319] on div "Шановний клієнте. Просимо терміново сплатити заборгованість за спожиті житлово-…" at bounding box center [545, 259] width 1091 height 518
